Goal: Entertainment & Leisure: Consume media (video, audio)

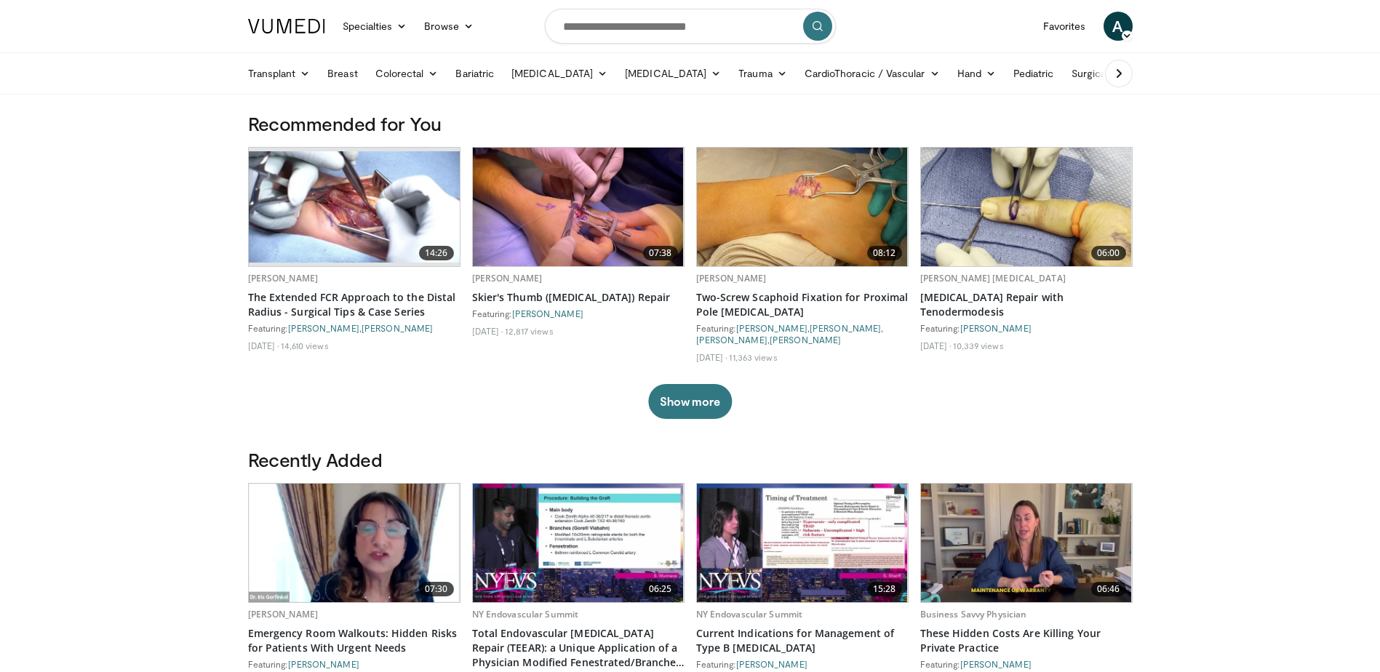
drag, startPoint x: 1232, startPoint y: 372, endPoint x: 1223, endPoint y: 375, distance: 10.1
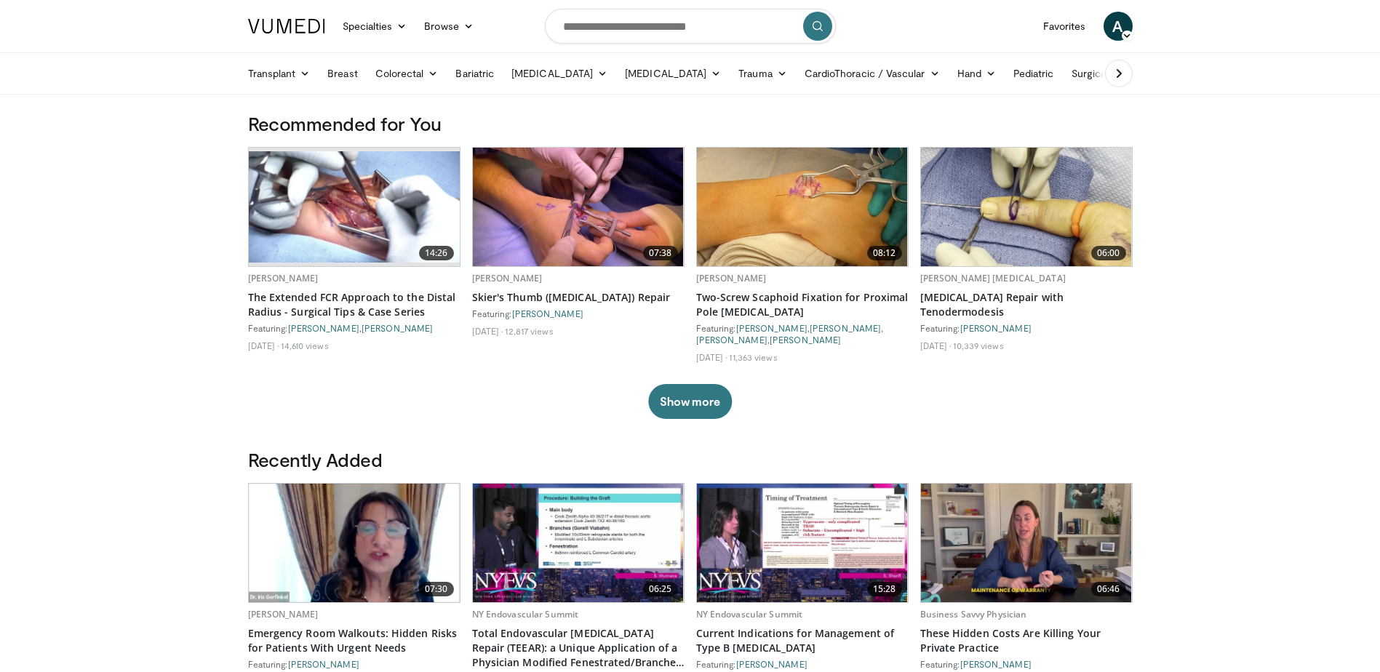
click at [650, 28] on input "Search topics, interventions" at bounding box center [690, 26] width 291 height 35
type input "**********"
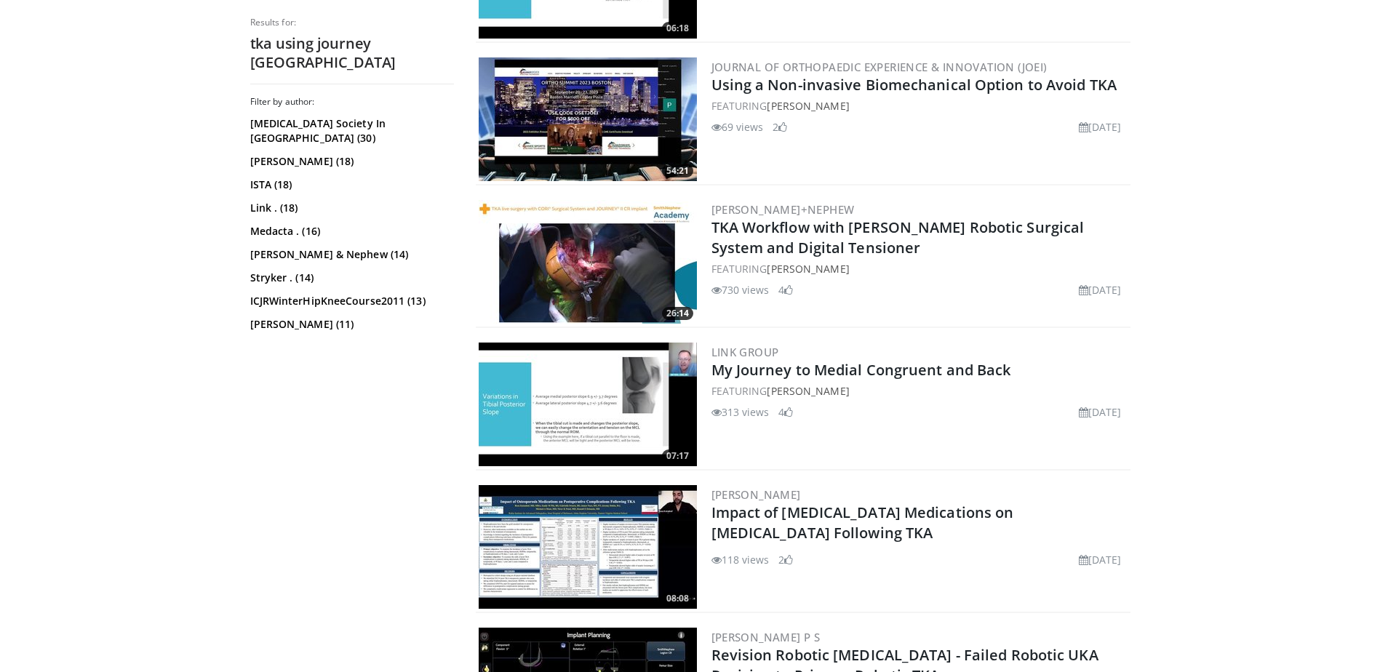
scroll to position [291, 0]
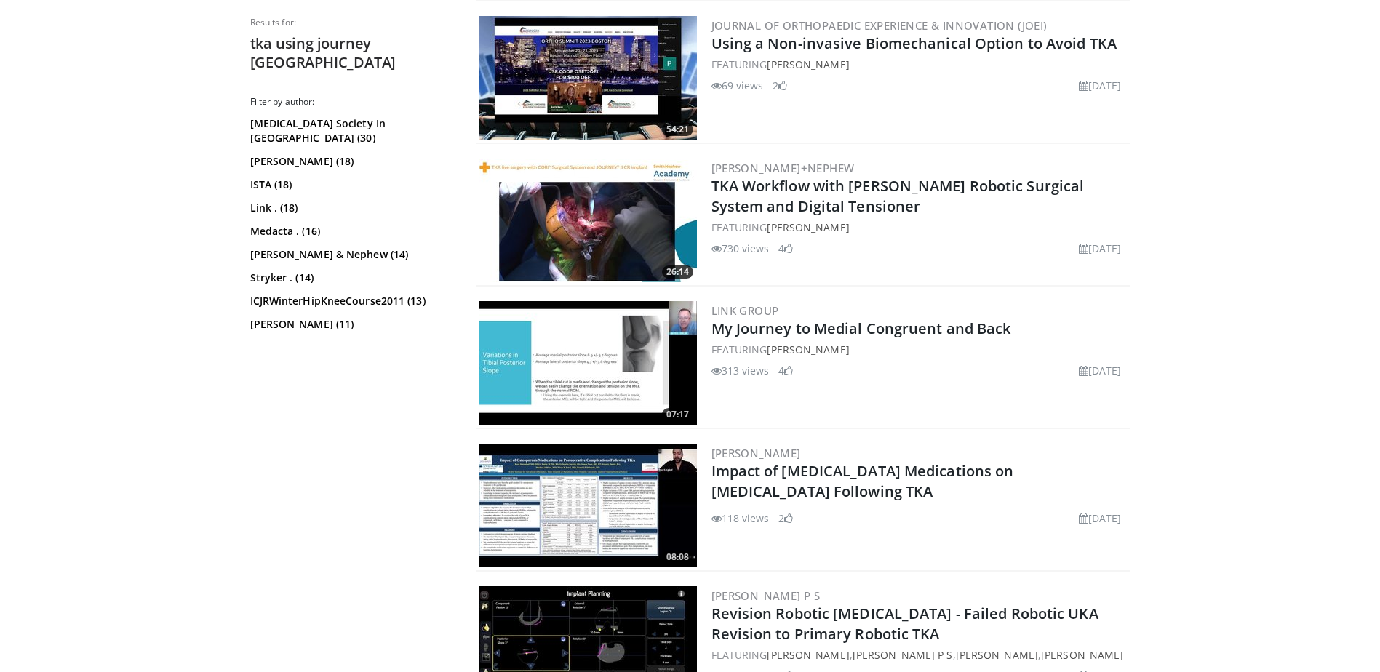
click at [609, 224] on img at bounding box center [588, 221] width 218 height 124
click at [817, 196] on h2 "TKA Workflow with CORI Robotic Surgical System and Digital Tensioner" at bounding box center [920, 196] width 416 height 41
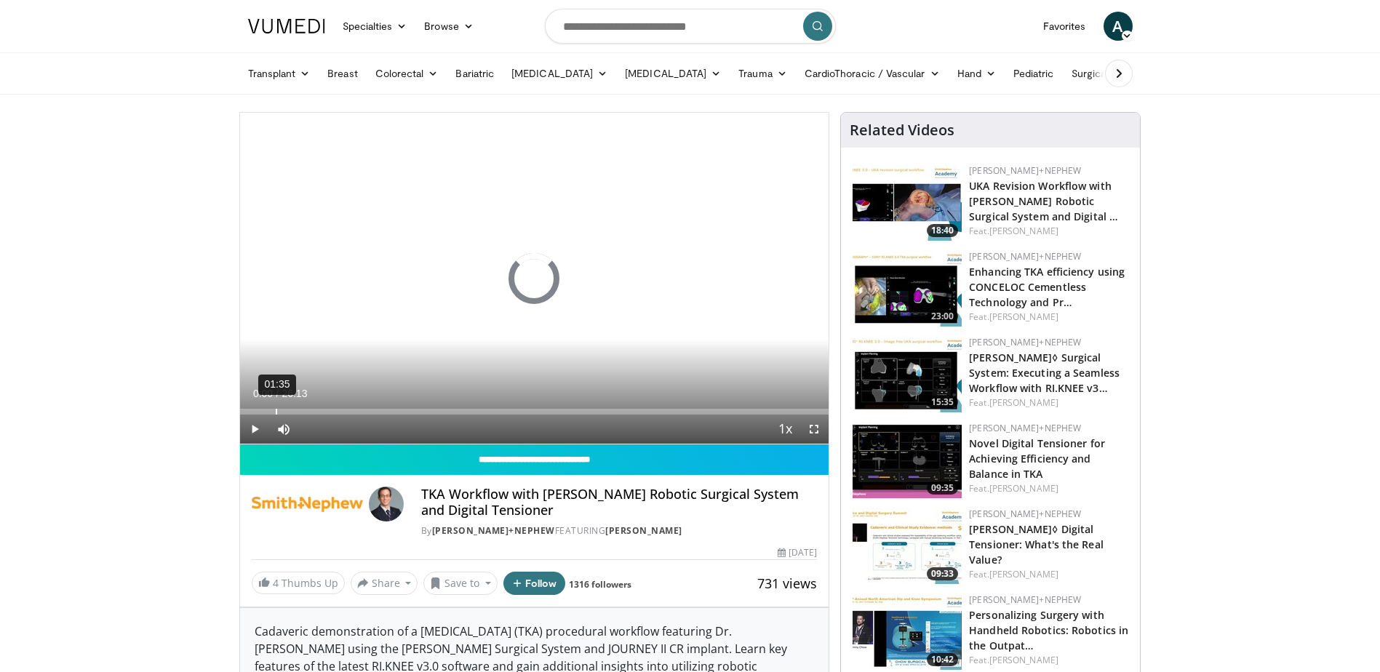
click at [275, 407] on div "Loaded : 0.00% 01:35 00:00" at bounding box center [534, 408] width 589 height 14
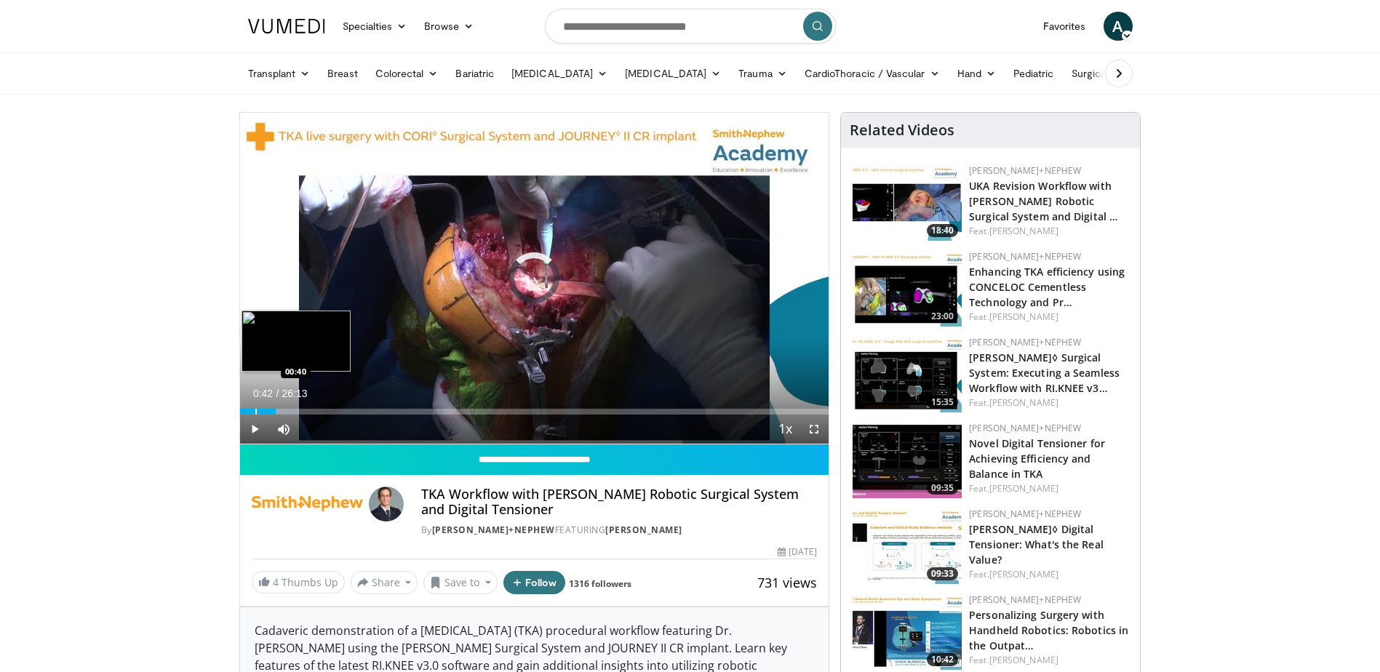
click at [255, 412] on div "Progress Bar" at bounding box center [255, 412] width 1 height 6
click at [247, 410] on div "Progress Bar" at bounding box center [247, 412] width 1 height 6
click at [275, 409] on div "Progress Bar" at bounding box center [275, 412] width 1 height 6
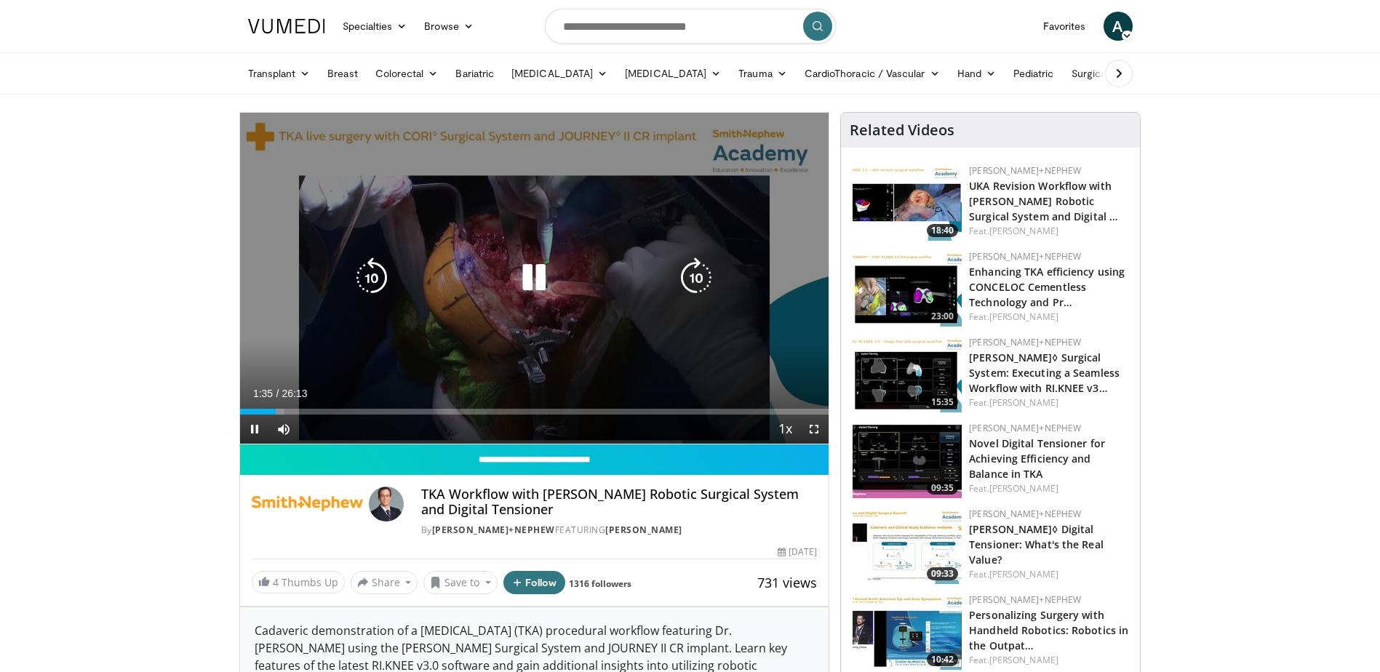
click at [447, 341] on div "10 seconds Tap to unmute" at bounding box center [534, 278] width 589 height 331
